Goal: Task Accomplishment & Management: Manage account settings

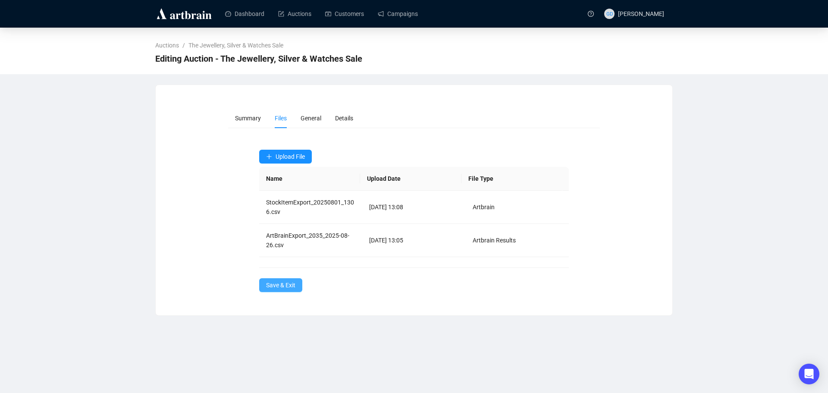
click at [292, 285] on span "Save & Exit" at bounding box center [280, 284] width 29 height 9
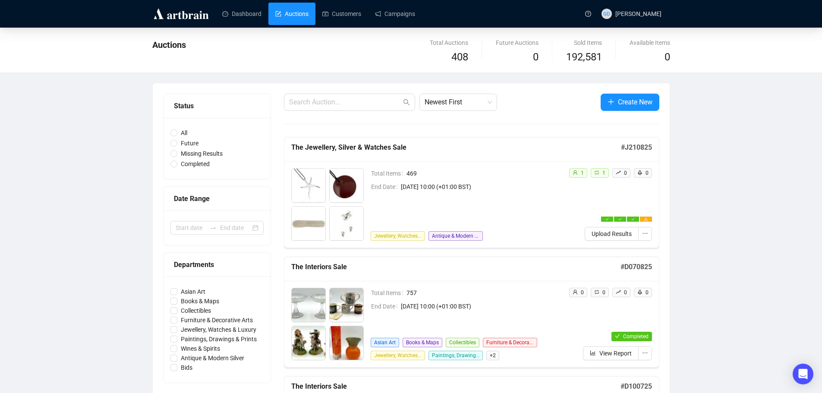
click at [186, 17] on img at bounding box center [181, 14] width 58 height 14
click at [240, 17] on link "Dashboard" at bounding box center [241, 14] width 39 height 22
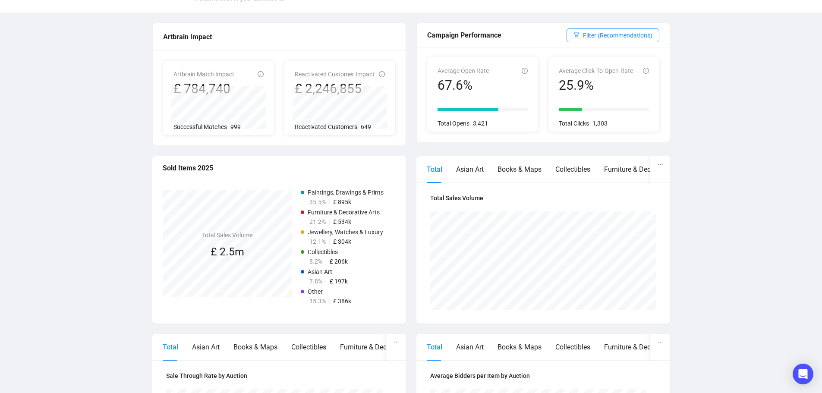
scroll to position [129, 0]
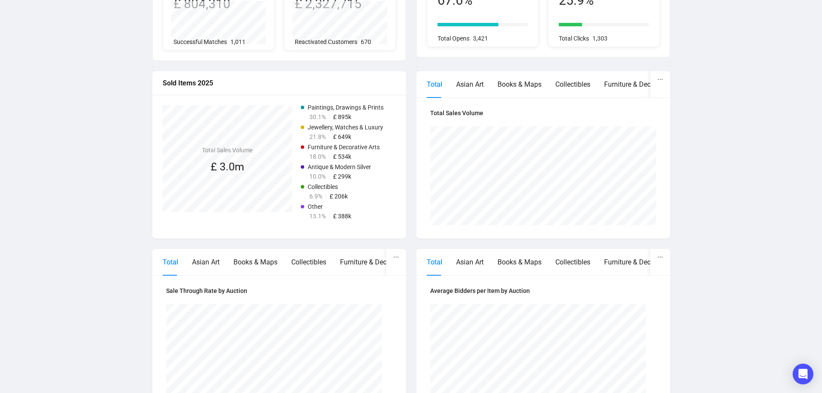
scroll to position [43, 0]
